Goal: Task Accomplishment & Management: Manage account settings

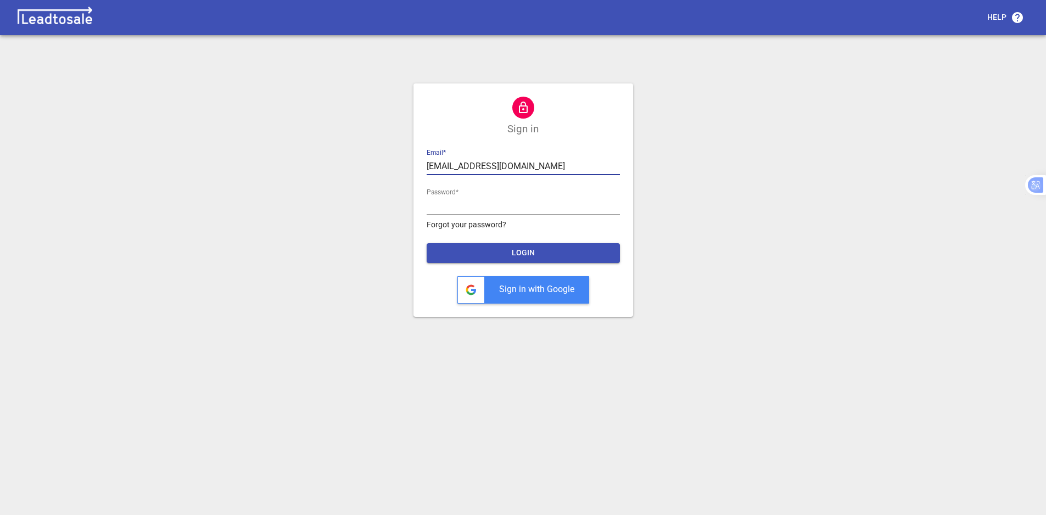
click at [524, 172] on input "[EMAIL_ADDRESS][DOMAIN_NAME]" at bounding box center [523, 167] width 193 height 18
type input "[EMAIL_ADDRESS][DOMAIN_NAME]"
click at [528, 257] on span "LOGIN" at bounding box center [524, 253] width 176 height 11
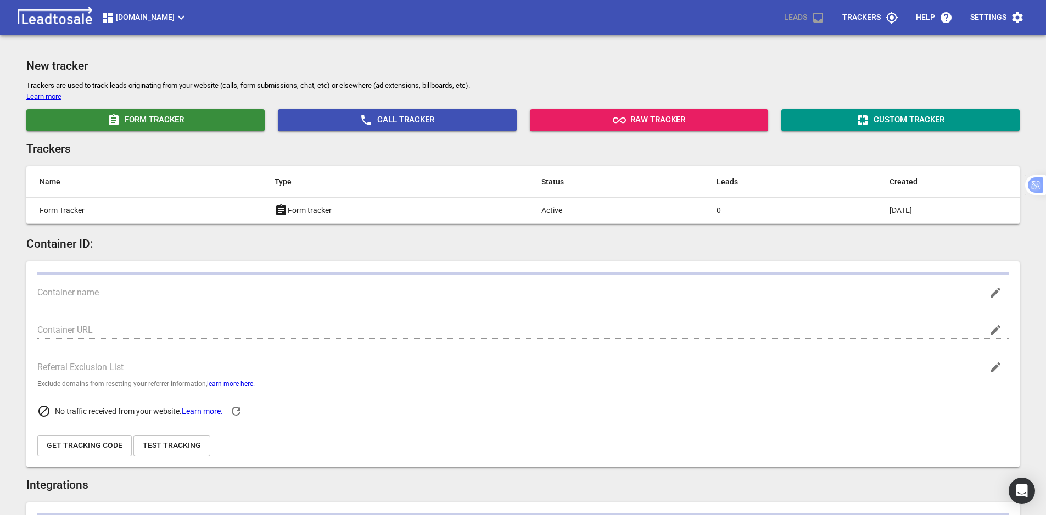
type input "[DOMAIN_NAME]"
type input "G-0V5Y3PDY8T"
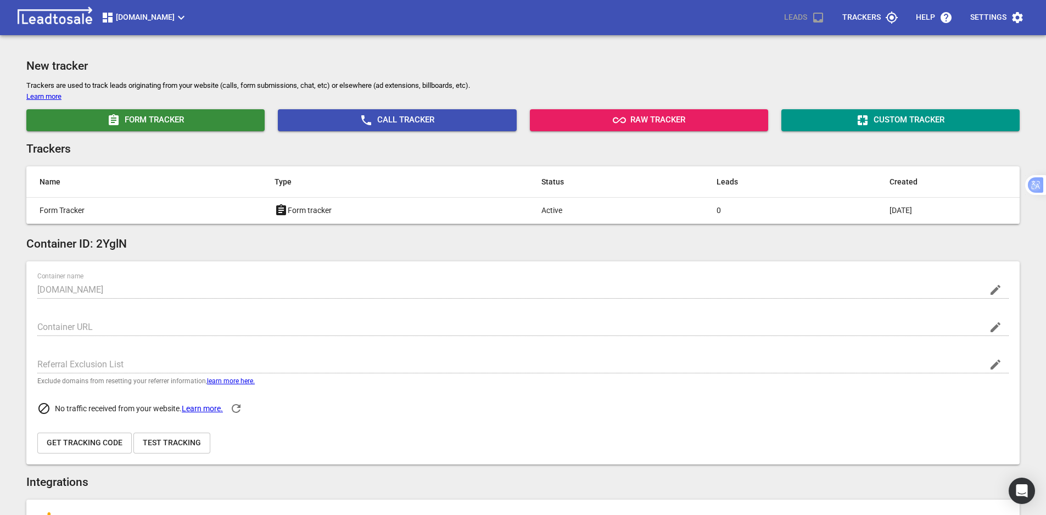
click at [172, 20] on span "[DOMAIN_NAME]" at bounding box center [144, 17] width 87 height 13
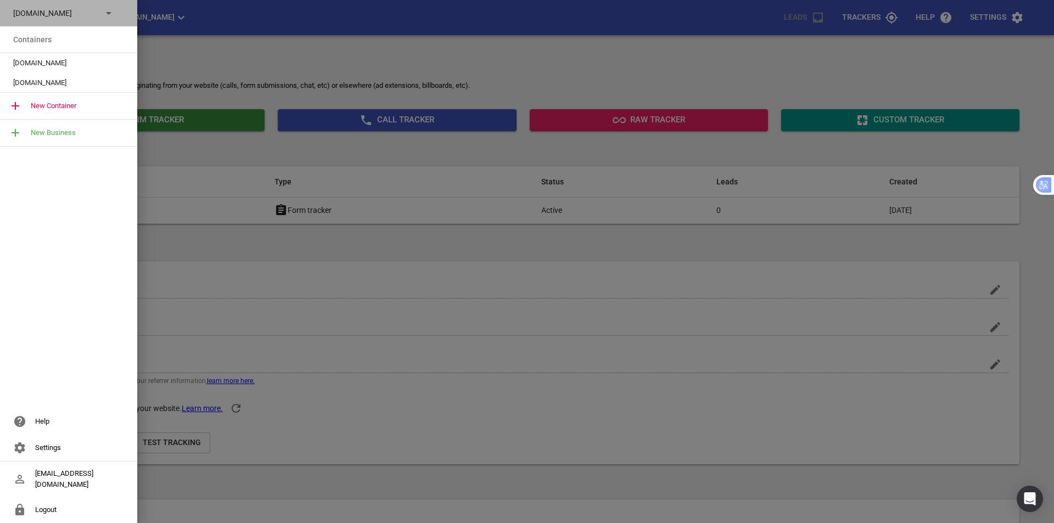
click at [75, 16] on p "[DOMAIN_NAME]" at bounding box center [53, 14] width 80 height 12
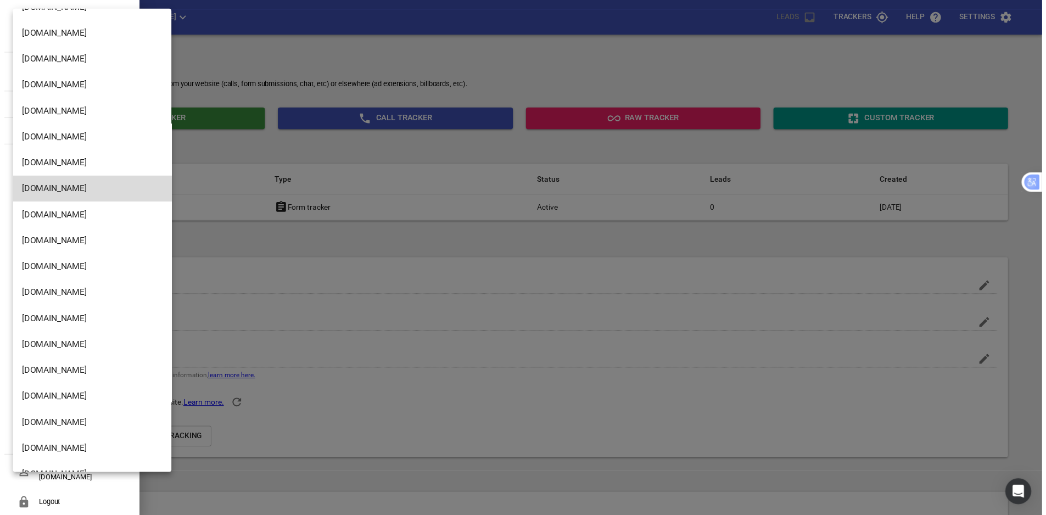
scroll to position [1515, 0]
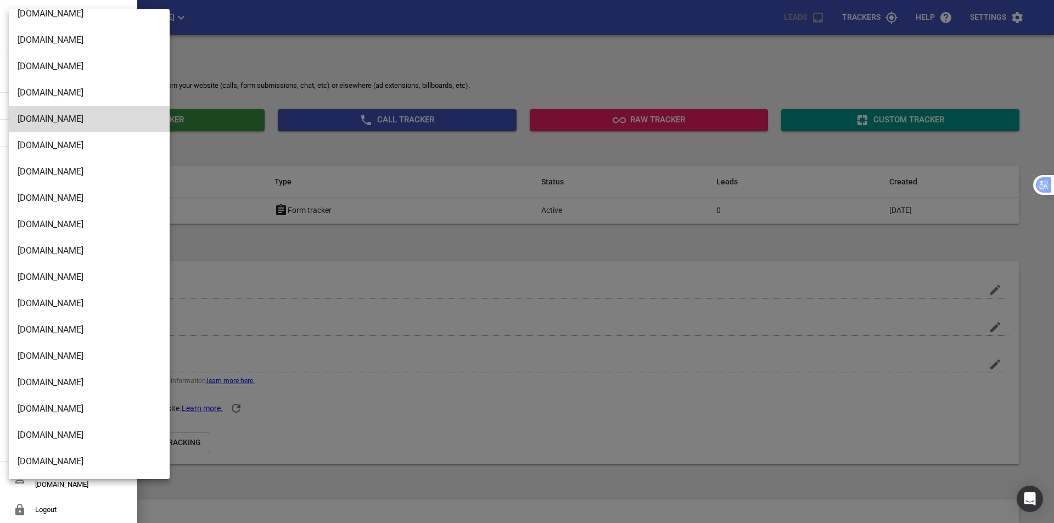
click at [72, 254] on li "[DOMAIN_NAME]" at bounding box center [93, 251] width 169 height 26
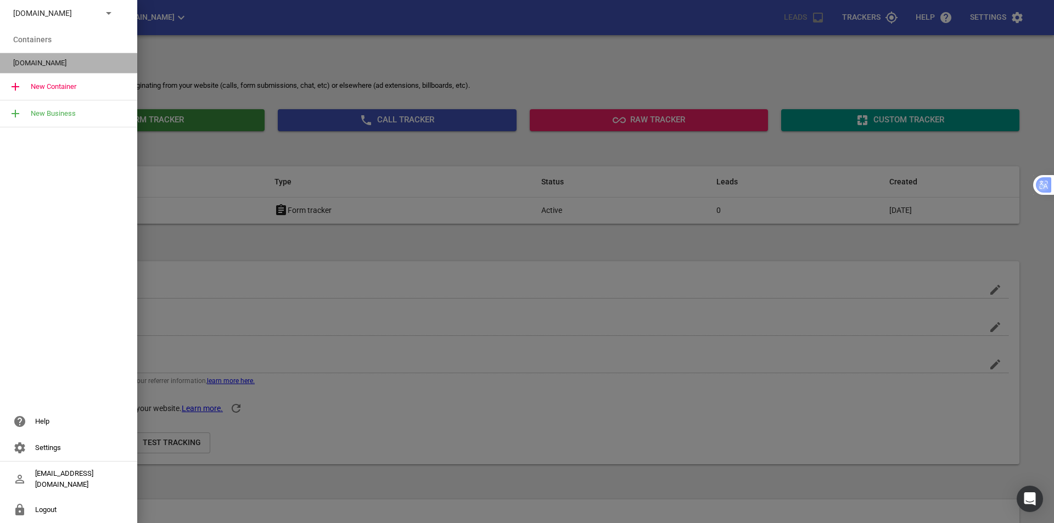
click at [77, 63] on span "[DOMAIN_NAME]" at bounding box center [64, 63] width 102 height 11
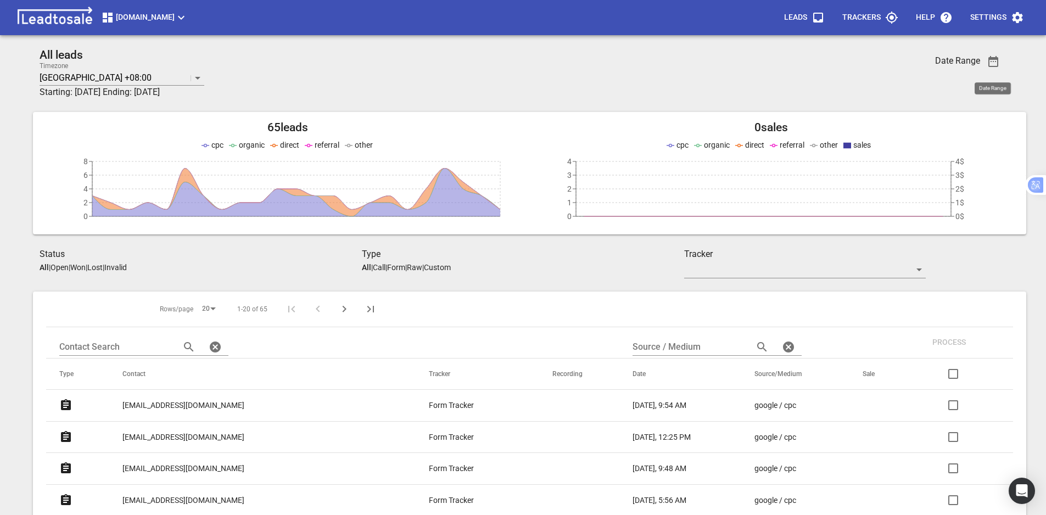
click at [988, 59] on icon "button" at bounding box center [993, 61] width 13 height 13
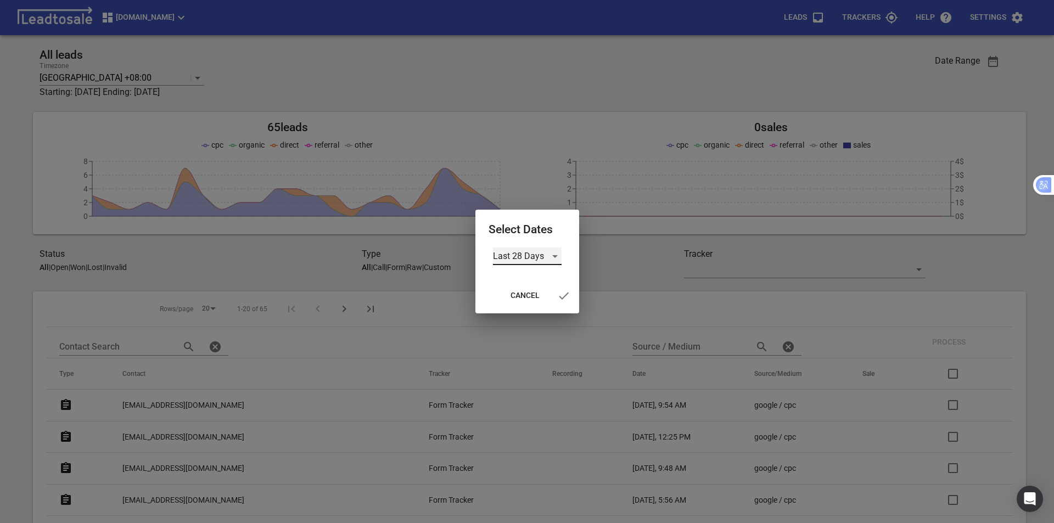
click at [552, 258] on div "Last 28 Days" at bounding box center [527, 257] width 69 height 18
click at [526, 334] on li "Custom" at bounding box center [527, 335] width 69 height 26
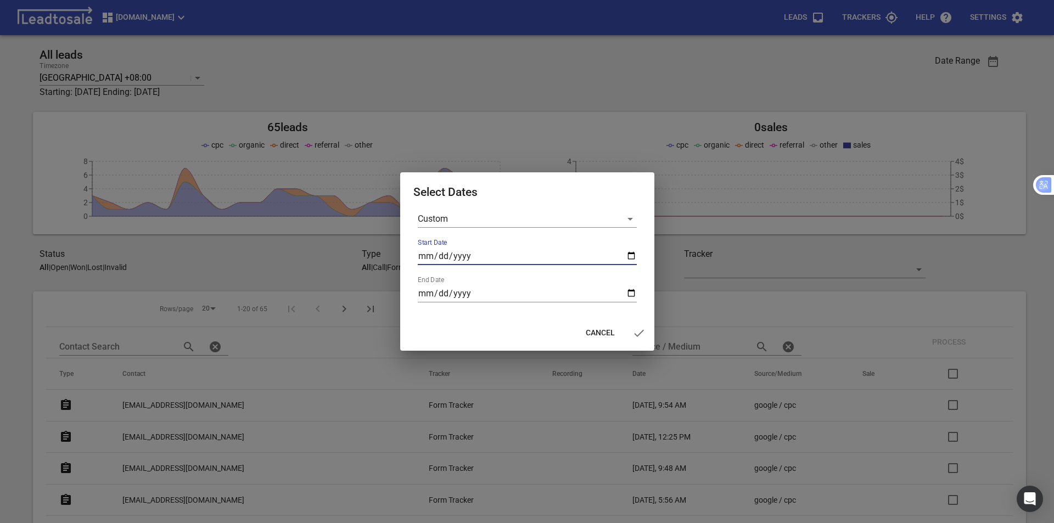
click at [627, 256] on input "Start Date" at bounding box center [527, 257] width 219 height 18
type input "[DATE]"
click at [634, 293] on input "End Date" at bounding box center [527, 294] width 219 height 18
type input "[DATE]"
click at [639, 333] on icon "button" at bounding box center [639, 333] width 13 height 13
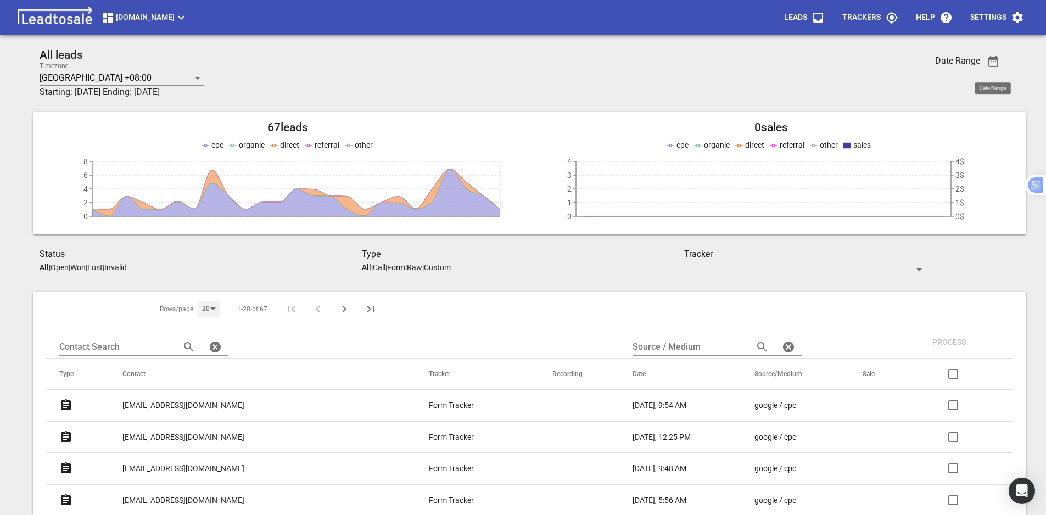
click at [198, 310] on div "20" at bounding box center [209, 309] width 22 height 15
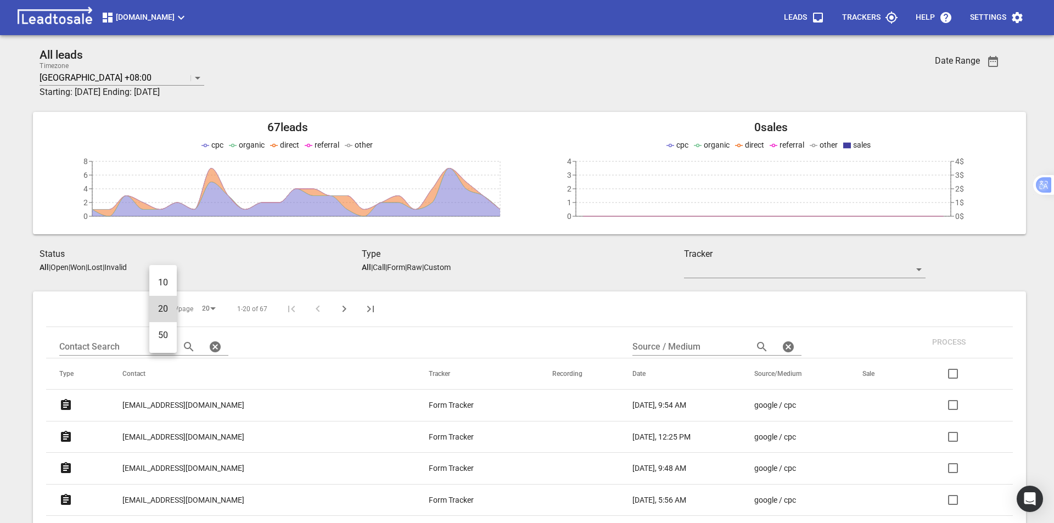
click at [167, 335] on li "50" at bounding box center [162, 335] width 27 height 26
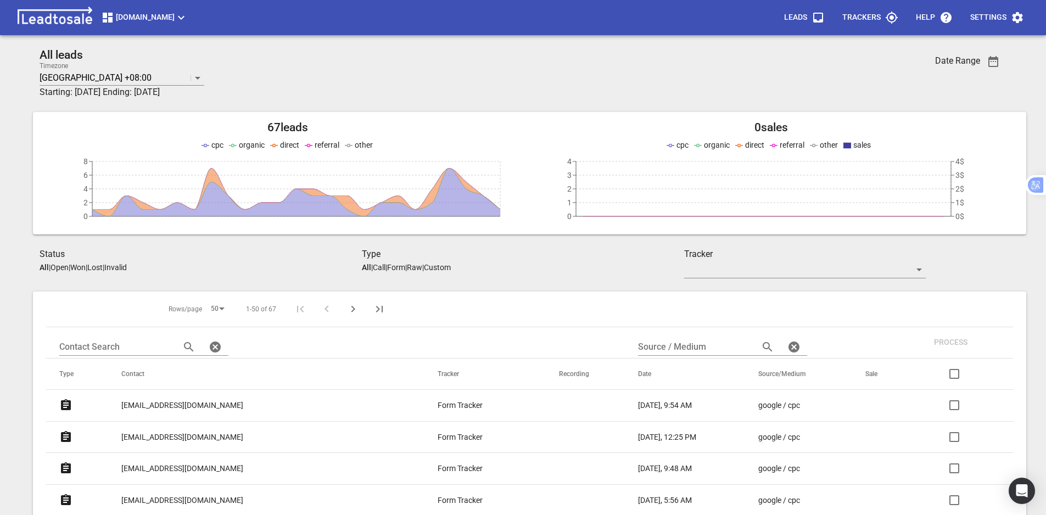
click at [347, 312] on icon "Next Page" at bounding box center [353, 309] width 13 height 13
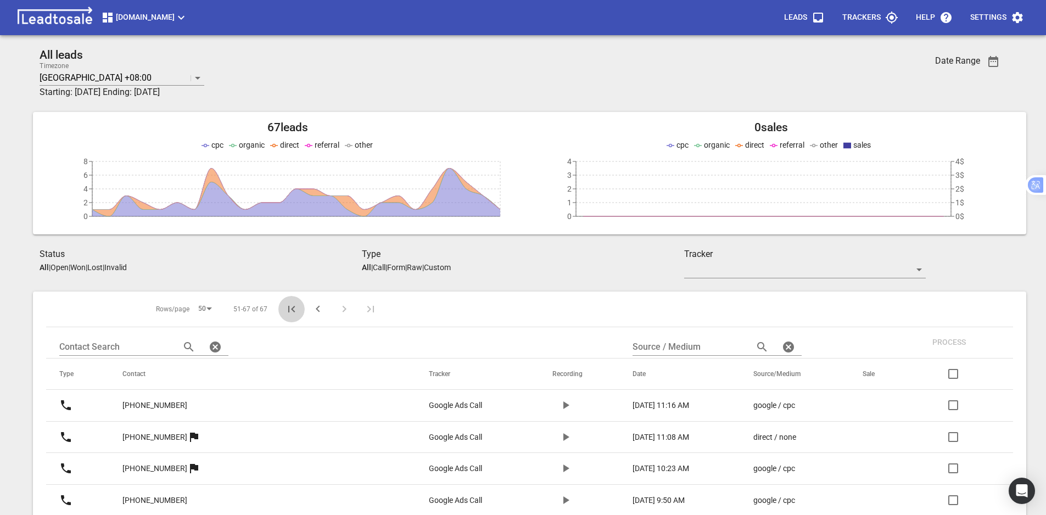
click at [288, 310] on icon "First Page" at bounding box center [291, 309] width 7 height 7
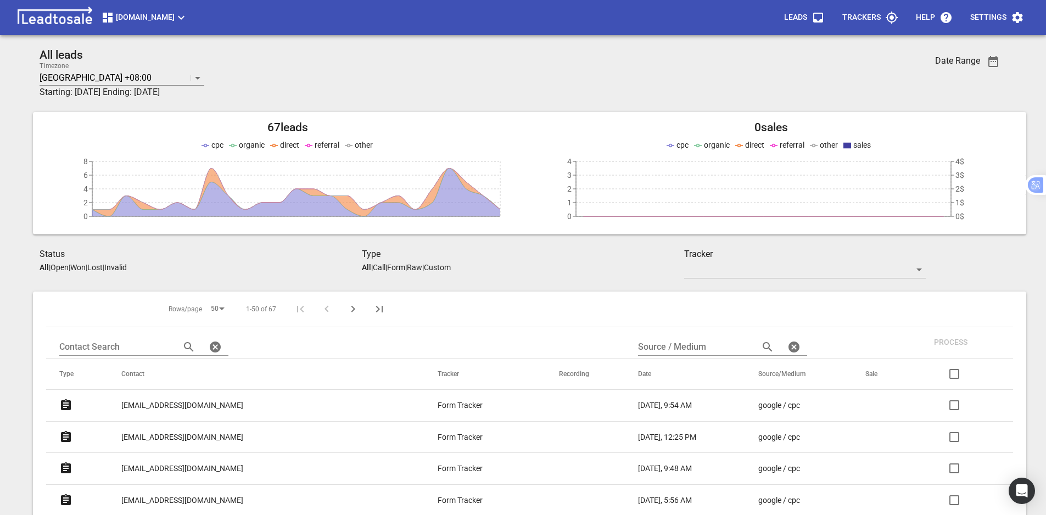
scroll to position [55, 0]
